Goal: Information Seeking & Learning: Stay updated

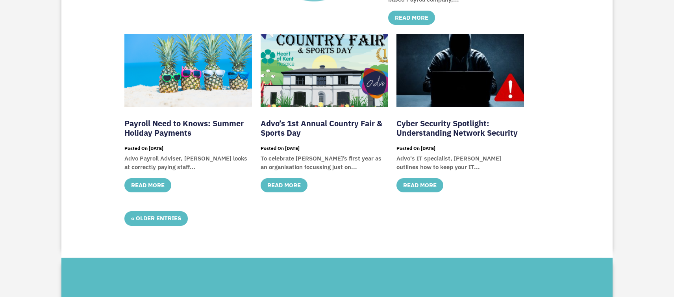
scroll to position [354, 0]
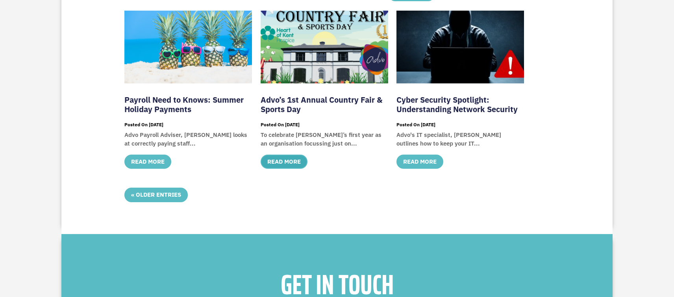
click at [287, 160] on link "read more" at bounding box center [284, 162] width 47 height 15
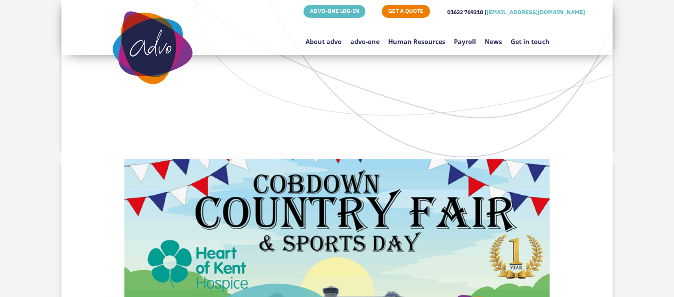
click at [492, 43] on link "News" at bounding box center [492, 37] width 17 height 37
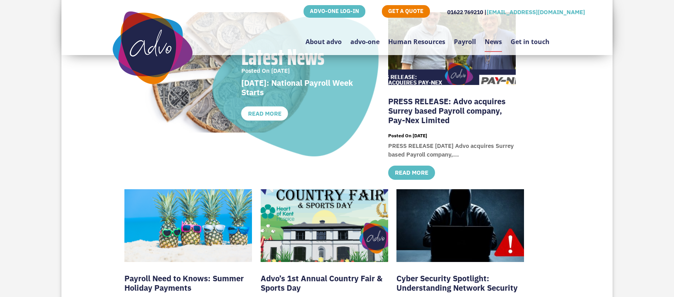
scroll to position [157, 0]
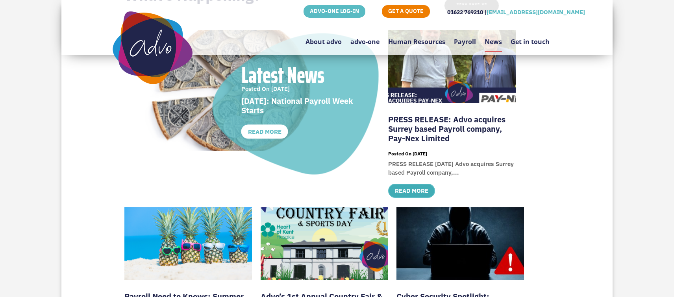
click at [415, 190] on link "read more" at bounding box center [411, 191] width 47 height 15
